Goal: Task Accomplishment & Management: Use online tool/utility

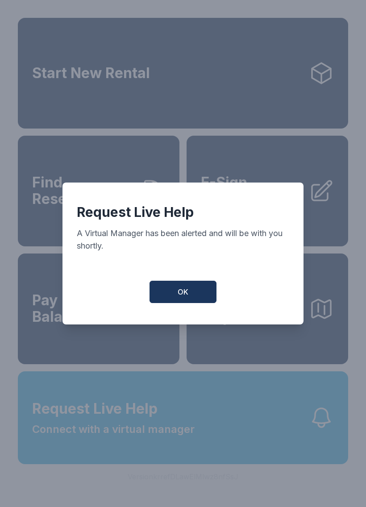
click at [197, 293] on button "OK" at bounding box center [183, 292] width 67 height 22
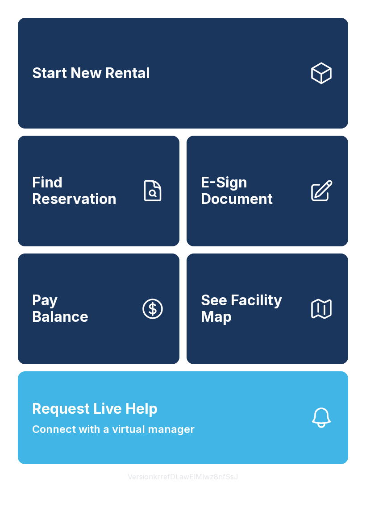
click at [254, 436] on button "Request Live Help Connect with a virtual manager" at bounding box center [183, 417] width 330 height 93
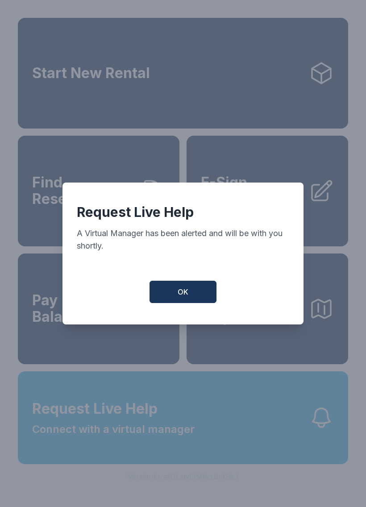
click at [204, 284] on div "Request Live Help A Virtual Manager has been alerted and will be with you short…" at bounding box center [183, 254] width 241 height 142
click at [199, 288] on button "OK" at bounding box center [183, 292] width 67 height 22
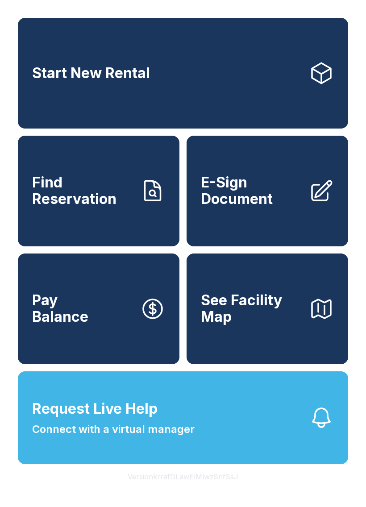
click at [226, 207] on span "E-Sign Document" at bounding box center [251, 191] width 101 height 33
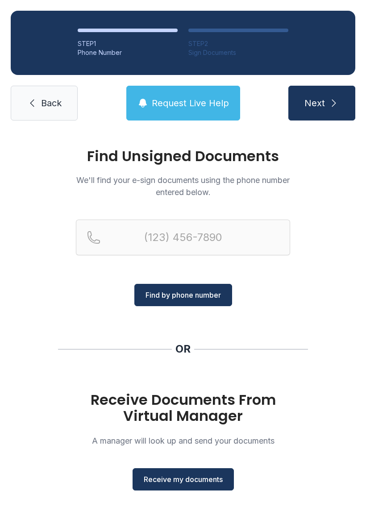
click at [164, 292] on span "Find by phone number" at bounding box center [183, 295] width 75 height 11
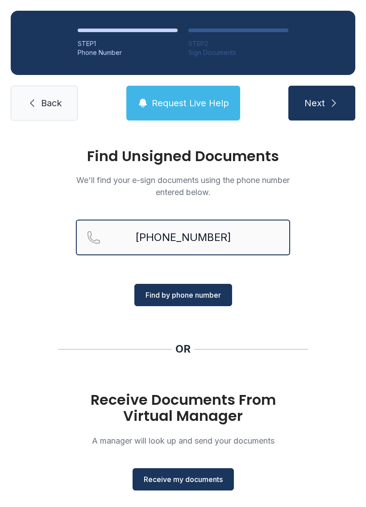
click at [192, 237] on input "[PHONE_NUMBER]" at bounding box center [183, 238] width 214 height 36
type input "[PHONE_NUMBER]"
click at [163, 288] on button "Find by phone number" at bounding box center [183, 295] width 98 height 22
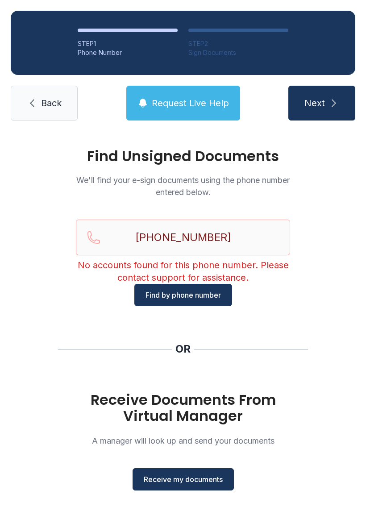
click at [192, 357] on div "Find Unsigned Documents We'll find your e-sign documents using the phone number…" at bounding box center [183, 328] width 366 height 395
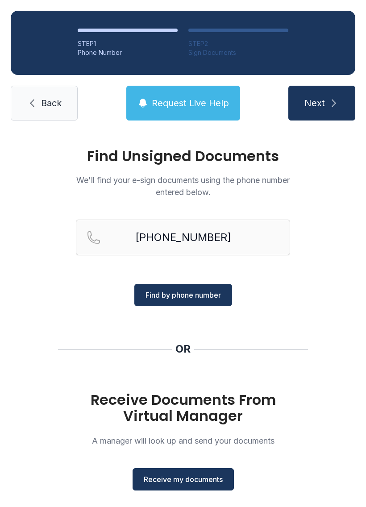
click at [143, 437] on p "A manager will look up and send your documents" at bounding box center [183, 441] width 214 height 12
click at [175, 473] on button "Receive my documents" at bounding box center [183, 479] width 101 height 22
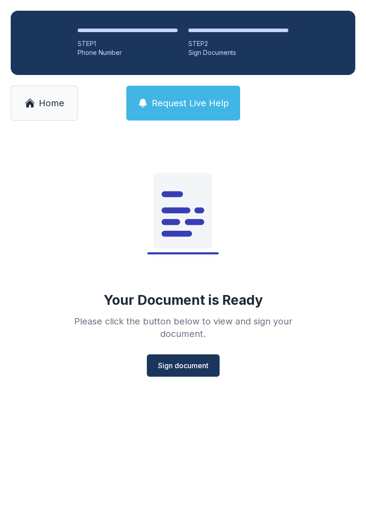
click at [167, 364] on span "Sign document" at bounding box center [183, 365] width 50 height 11
